Goal: Navigation & Orientation: Understand site structure

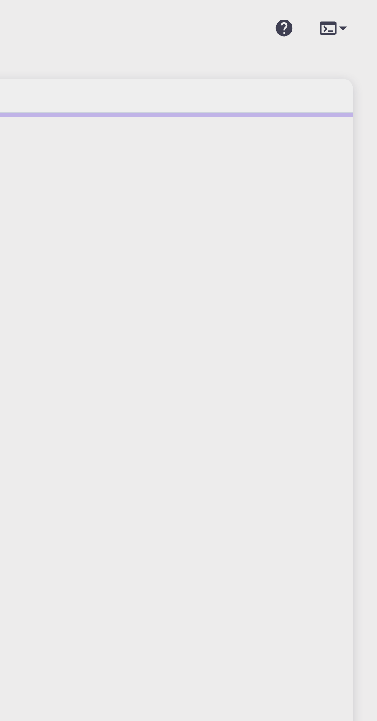
click at [363, 10] on icon at bounding box center [364, 11] width 3 height 2
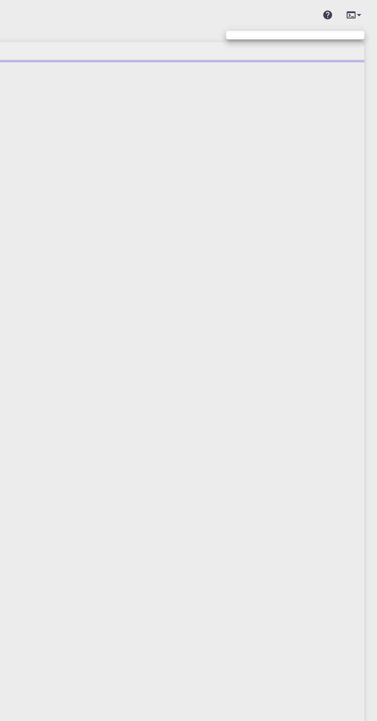
click at [361, 10] on div at bounding box center [188, 360] width 377 height 721
